Goal: Find specific page/section: Locate item on page

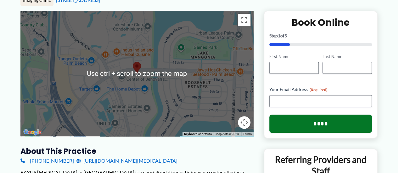
scroll to position [94, 0]
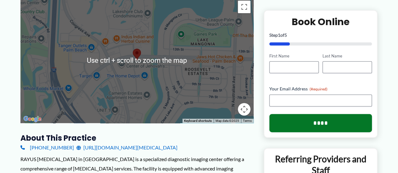
click at [127, 74] on div at bounding box center [136, 60] width 233 height 126
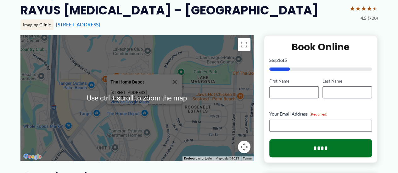
scroll to position [63, 0]
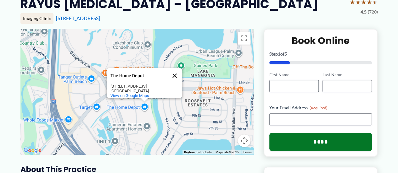
click at [176, 73] on button "Close" at bounding box center [174, 75] width 15 height 15
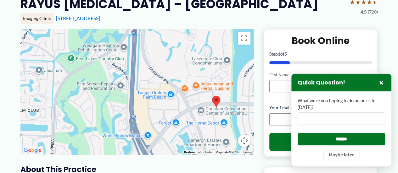
drag, startPoint x: 76, startPoint y: 92, endPoint x: 156, endPoint y: 107, distance: 81.5
click at [156, 107] on div at bounding box center [136, 92] width 233 height 126
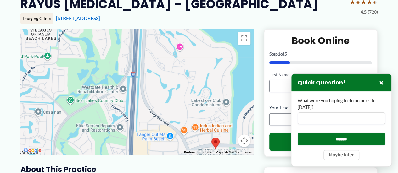
drag, startPoint x: 155, startPoint y: 52, endPoint x: 154, endPoint y: 104, distance: 51.6
click at [154, 104] on div at bounding box center [136, 92] width 233 height 126
click at [67, 4] on h2 "RAYUS [MEDICAL_DATA] – [GEOGRAPHIC_DATA]" at bounding box center [169, 3] width 298 height 15
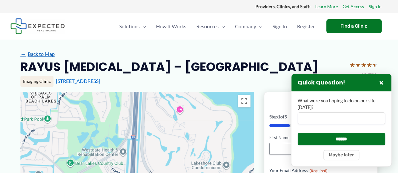
click at [49, 57] on link "← Back to Map" at bounding box center [37, 53] width 34 height 9
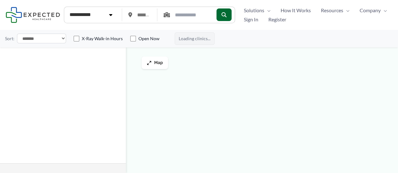
type input "*****"
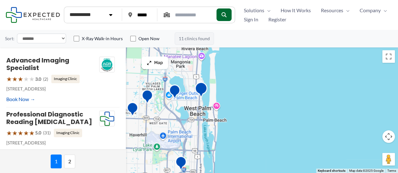
click at [203, 87] on img "Good Samaritan Outpatient Diagnostic Imaging Center" at bounding box center [201, 91] width 18 height 22
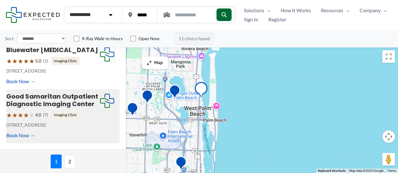
scroll to position [467, 0]
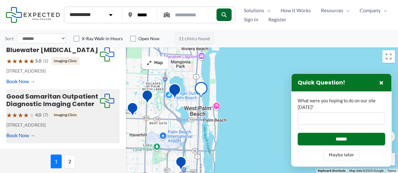
click at [172, 90] on img "RAYUS Radiology &#8211; West Palm Beach" at bounding box center [175, 92] width 18 height 22
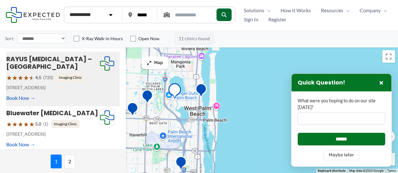
scroll to position [384, 0]
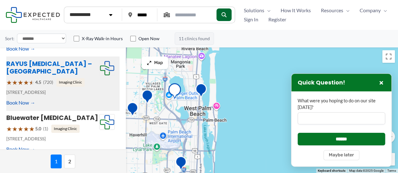
click at [42, 59] on link "RAYUS [MEDICAL_DATA] – [GEOGRAPHIC_DATA]" at bounding box center [49, 67] width 86 height 16
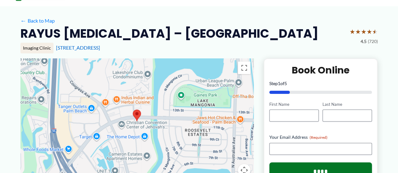
scroll to position [63, 0]
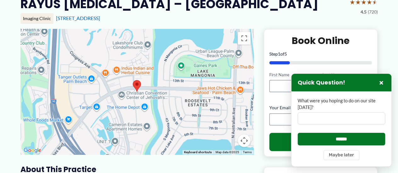
click at [137, 84] on img at bounding box center [136, 86] width 13 height 17
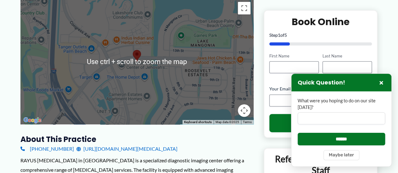
scroll to position [94, 0]
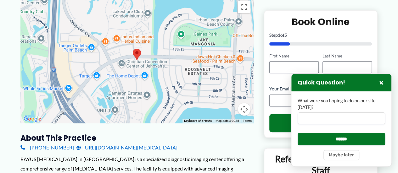
click at [245, 111] on button "Map camera controls" at bounding box center [244, 109] width 13 height 13
click at [227, 77] on button "Zoom in" at bounding box center [228, 78] width 13 height 13
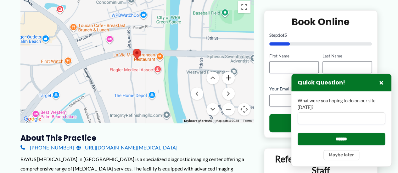
click at [227, 77] on button "Zoom in" at bounding box center [228, 78] width 13 height 13
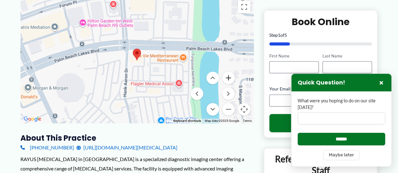
click at [227, 77] on button "Zoom in" at bounding box center [228, 78] width 13 height 13
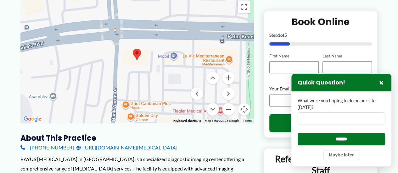
click at [229, 108] on button "Zoom out" at bounding box center [228, 109] width 13 height 13
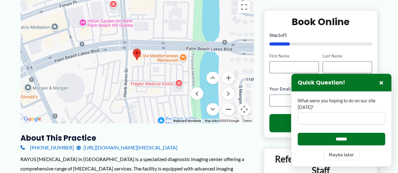
click at [229, 108] on button "Zoom out" at bounding box center [228, 109] width 13 height 13
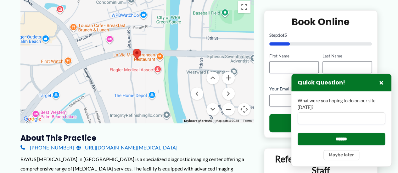
click at [229, 108] on button "Zoom out" at bounding box center [228, 109] width 13 height 13
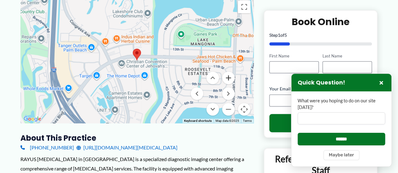
click at [228, 76] on button "Zoom in" at bounding box center [228, 78] width 13 height 13
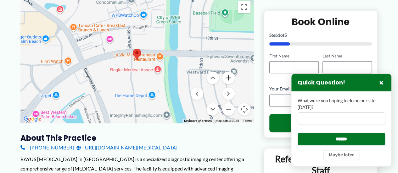
click at [228, 76] on button "Zoom in" at bounding box center [228, 78] width 13 height 13
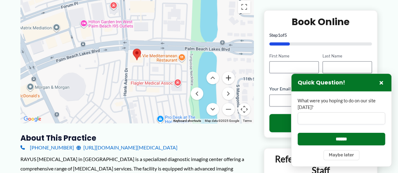
click at [228, 76] on button "Zoom in" at bounding box center [228, 78] width 13 height 13
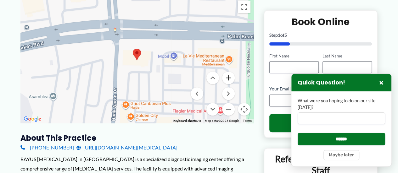
click at [228, 76] on button "Zoom in" at bounding box center [228, 78] width 13 height 13
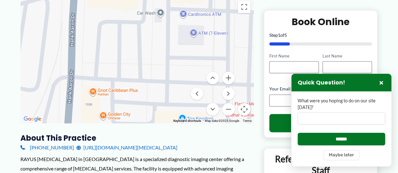
drag, startPoint x: 160, startPoint y: 99, endPoint x: 139, endPoint y: 36, distance: 67.4
click at [139, 36] on div at bounding box center [136, 60] width 233 height 126
click at [229, 81] on button "Zoom in" at bounding box center [228, 78] width 13 height 13
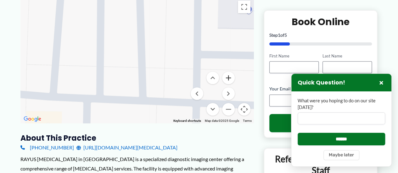
click at [229, 81] on button "Zoom in" at bounding box center [228, 78] width 13 height 13
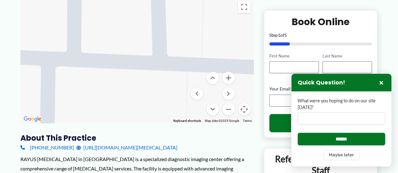
drag, startPoint x: 167, startPoint y: 109, endPoint x: 176, endPoint y: 15, distance: 94.2
click at [176, 18] on div at bounding box center [136, 60] width 233 height 126
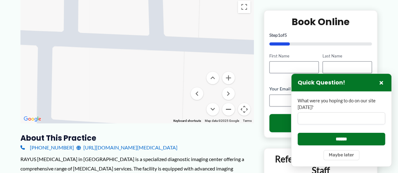
click at [229, 109] on button "Zoom out" at bounding box center [228, 109] width 13 height 13
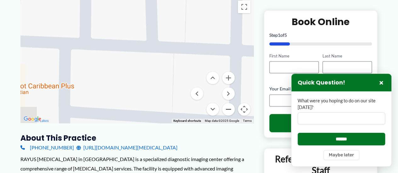
click at [229, 109] on button "Zoom out" at bounding box center [228, 109] width 13 height 13
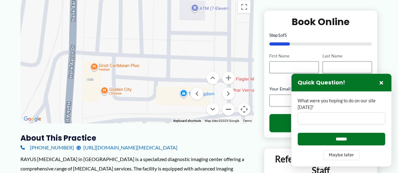
click at [229, 109] on button "Zoom out" at bounding box center [228, 109] width 13 height 13
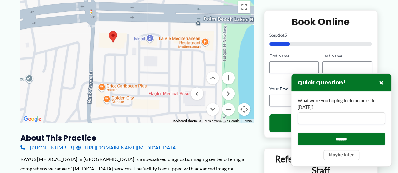
drag, startPoint x: 173, startPoint y: 38, endPoint x: 159, endPoint y: 66, distance: 31.0
click at [159, 66] on div at bounding box center [136, 60] width 233 height 126
click at [230, 76] on button "Zoom in" at bounding box center [228, 78] width 13 height 13
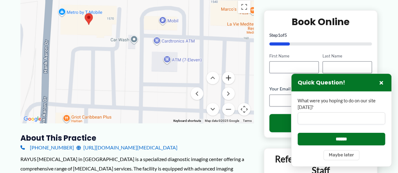
click at [230, 76] on button "Zoom in" at bounding box center [228, 78] width 13 height 13
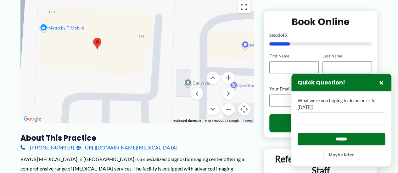
drag, startPoint x: 116, startPoint y: 52, endPoint x: 175, endPoint y: 115, distance: 86.2
click at [175, 115] on div at bounding box center [136, 60] width 233 height 126
click at [95, 42] on img at bounding box center [97, 43] width 13 height 17
click at [199, 50] on div at bounding box center [136, 60] width 233 height 126
click at [231, 110] on button "Zoom out" at bounding box center [228, 109] width 13 height 13
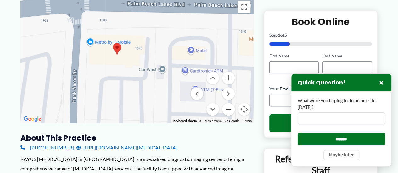
click at [231, 110] on button "Zoom out" at bounding box center [228, 109] width 13 height 13
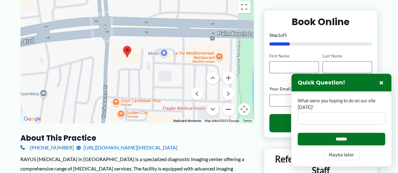
click at [231, 110] on button "Zoom out" at bounding box center [228, 109] width 13 height 13
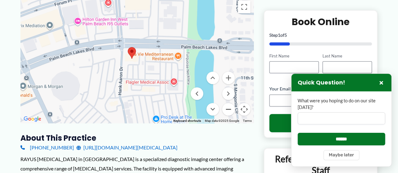
click at [231, 110] on button "Zoom out" at bounding box center [228, 109] width 13 height 13
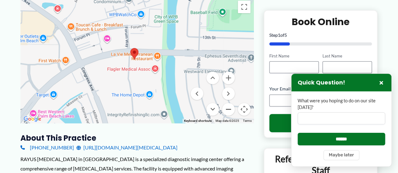
click at [231, 110] on button "Zoom out" at bounding box center [228, 109] width 13 height 13
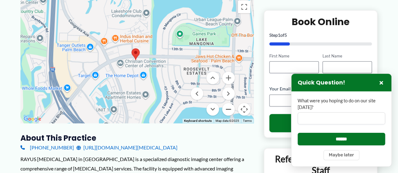
click at [231, 110] on button "Zoom out" at bounding box center [228, 109] width 13 height 13
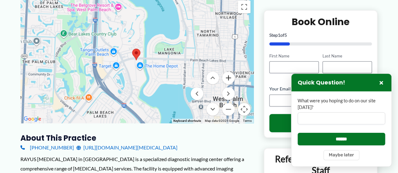
click at [230, 77] on button "Zoom in" at bounding box center [228, 78] width 13 height 13
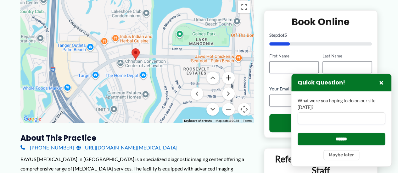
click at [230, 77] on button "Zoom in" at bounding box center [228, 78] width 13 height 13
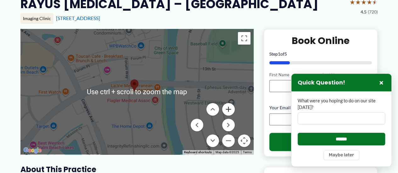
scroll to position [0, 0]
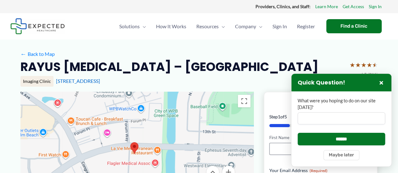
click at [214, 50] on div "← Back to Map" at bounding box center [199, 54] width 358 height 10
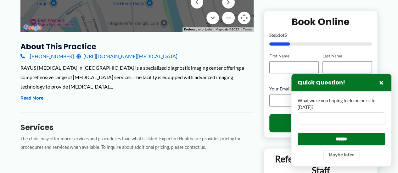
scroll to position [189, 0]
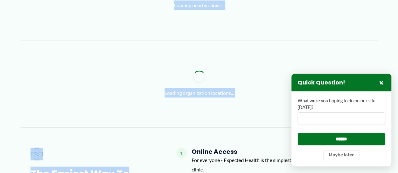
drag, startPoint x: 158, startPoint y: 40, endPoint x: 154, endPoint y: 188, distance: 148.3
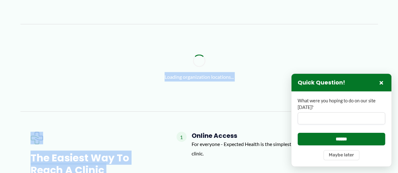
scroll to position [645, 0]
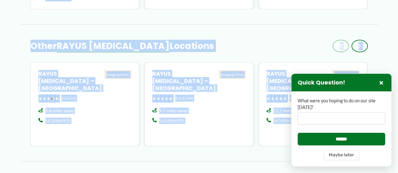
click at [227, 28] on div "Other RAYUS Radiology Locations Back to Start ‹ › RAYUS Radiology – Palm Beach …" at bounding box center [199, 86] width 358 height 122
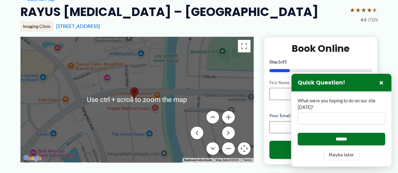
scroll to position [47, 0]
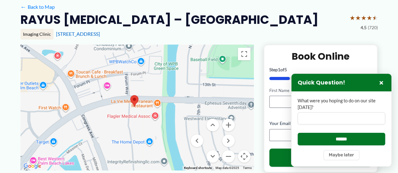
click at [101, 123] on div at bounding box center [136, 108] width 233 height 126
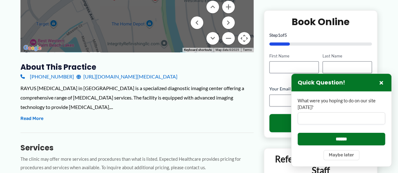
scroll to position [173, 0]
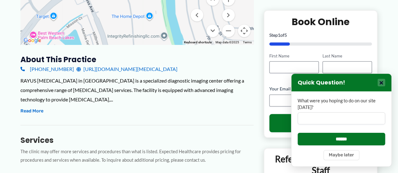
click at [383, 82] on button "×" at bounding box center [382, 83] width 8 height 8
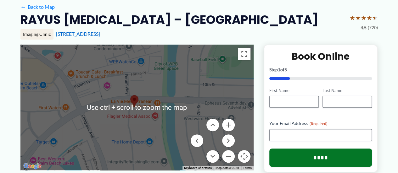
scroll to position [79, 0]
